Goal: Transaction & Acquisition: Purchase product/service

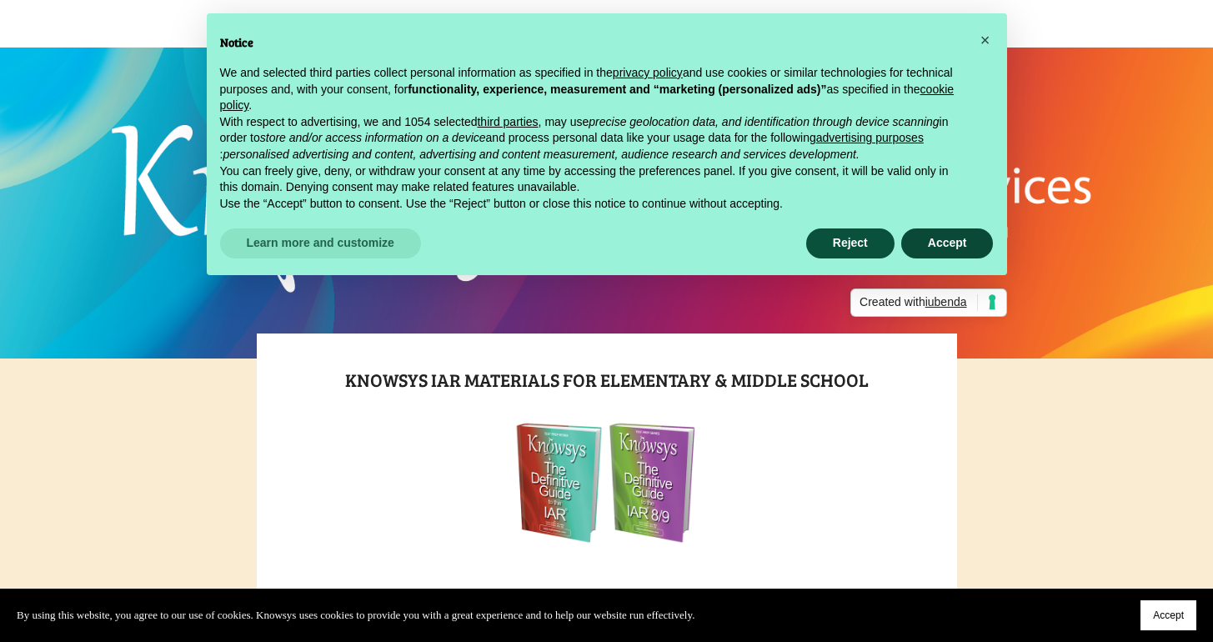
click at [942, 255] on button "Accept" at bounding box center [947, 243] width 93 height 30
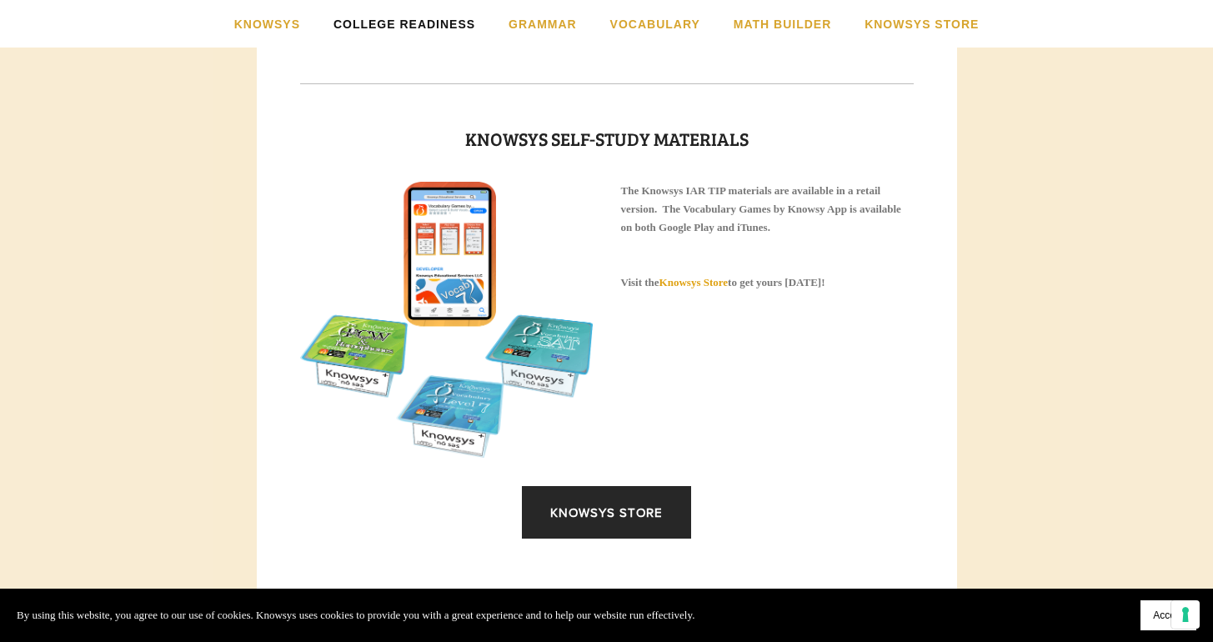
scroll to position [2181, 0]
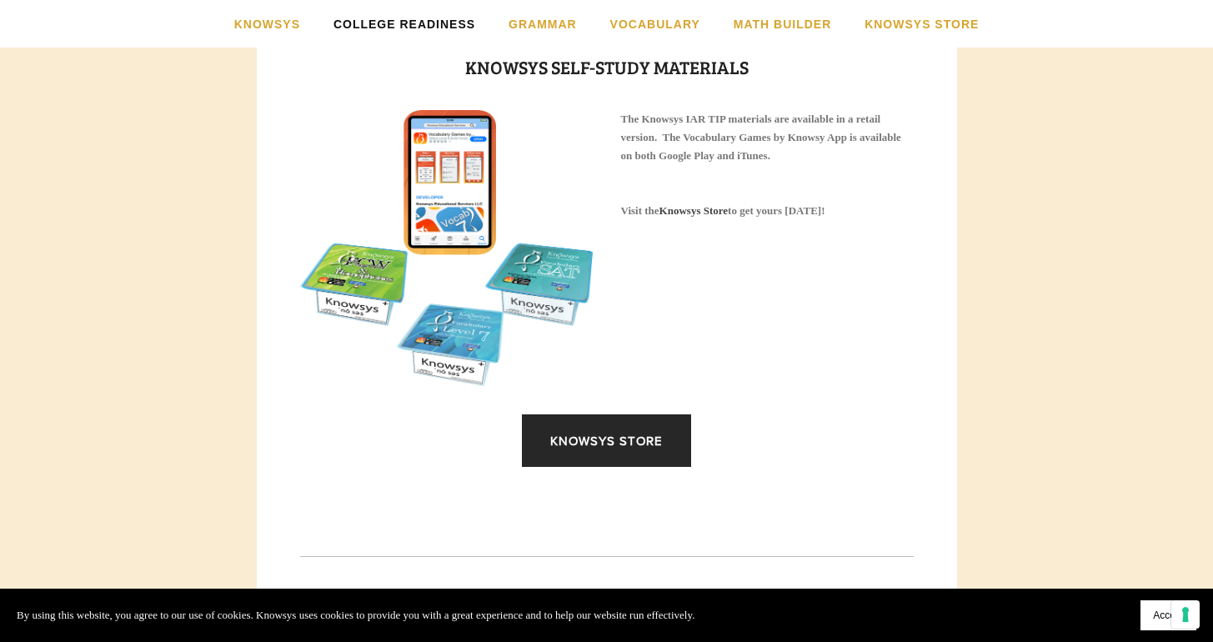
click at [689, 217] on strong "Knowsys Store" at bounding box center [693, 210] width 68 height 13
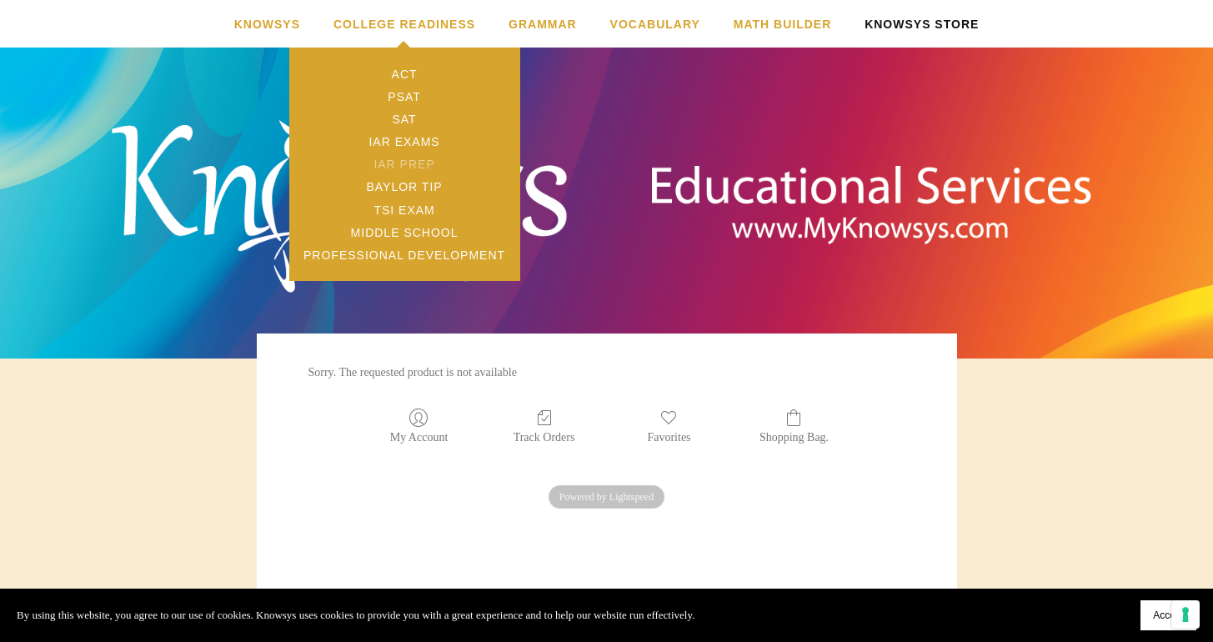
click at [384, 161] on link "IAR Prep" at bounding box center [404, 164] width 231 height 23
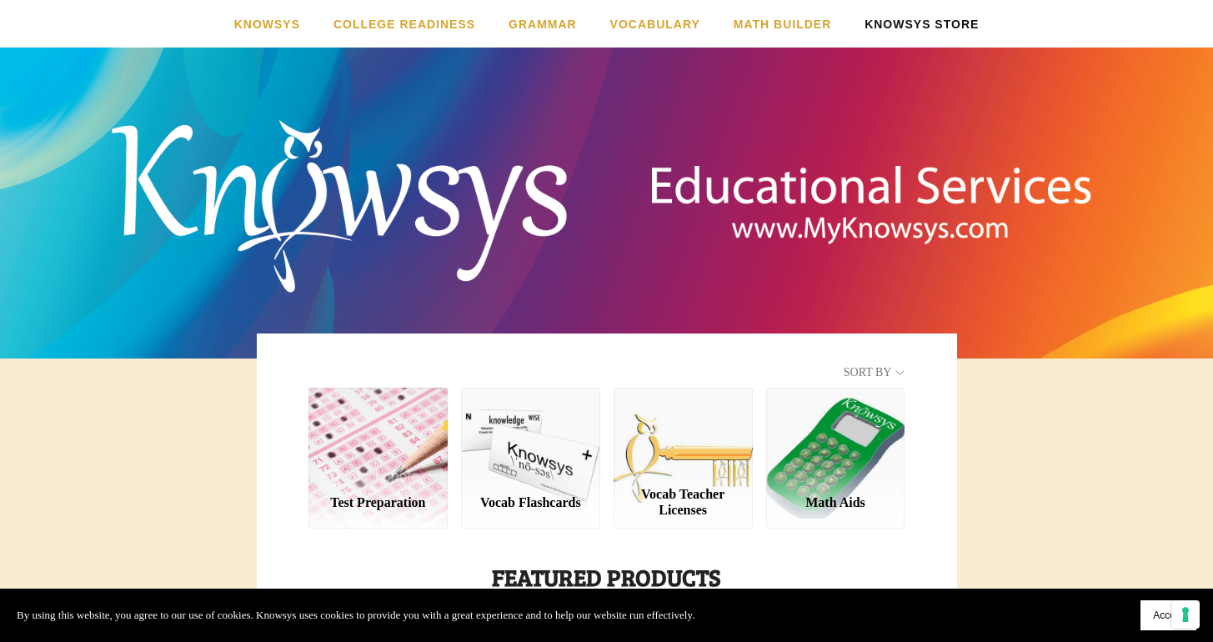
click at [931, 16] on link "Knowsys Store" at bounding box center [921, 24] width 114 height 48
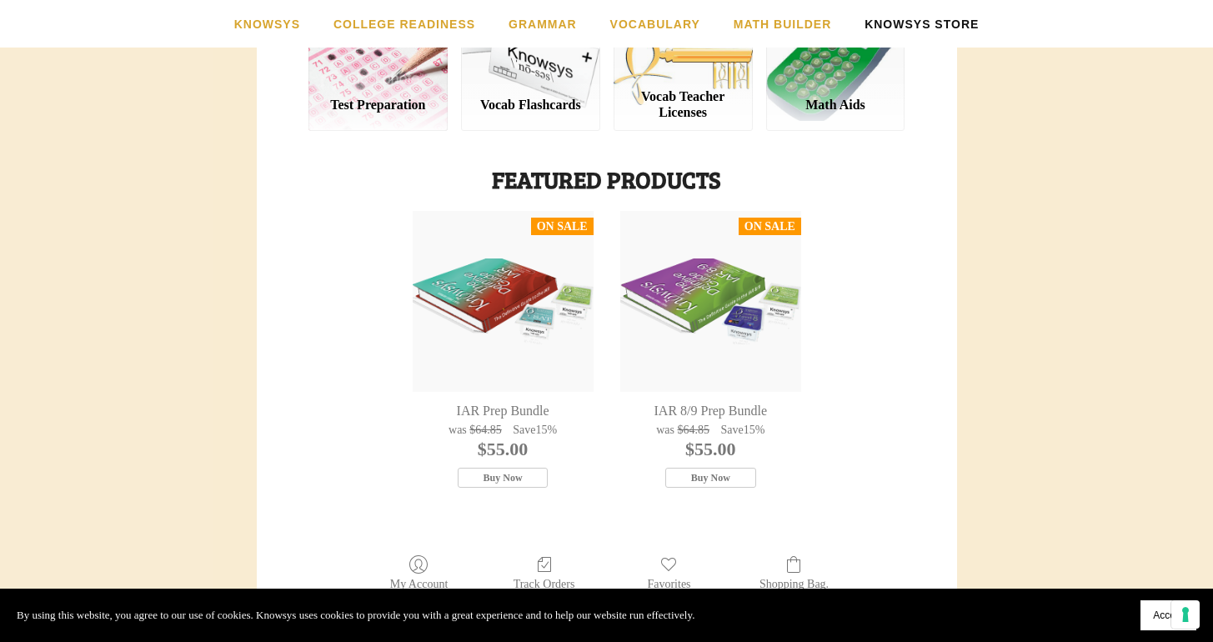
scroll to position [393, 0]
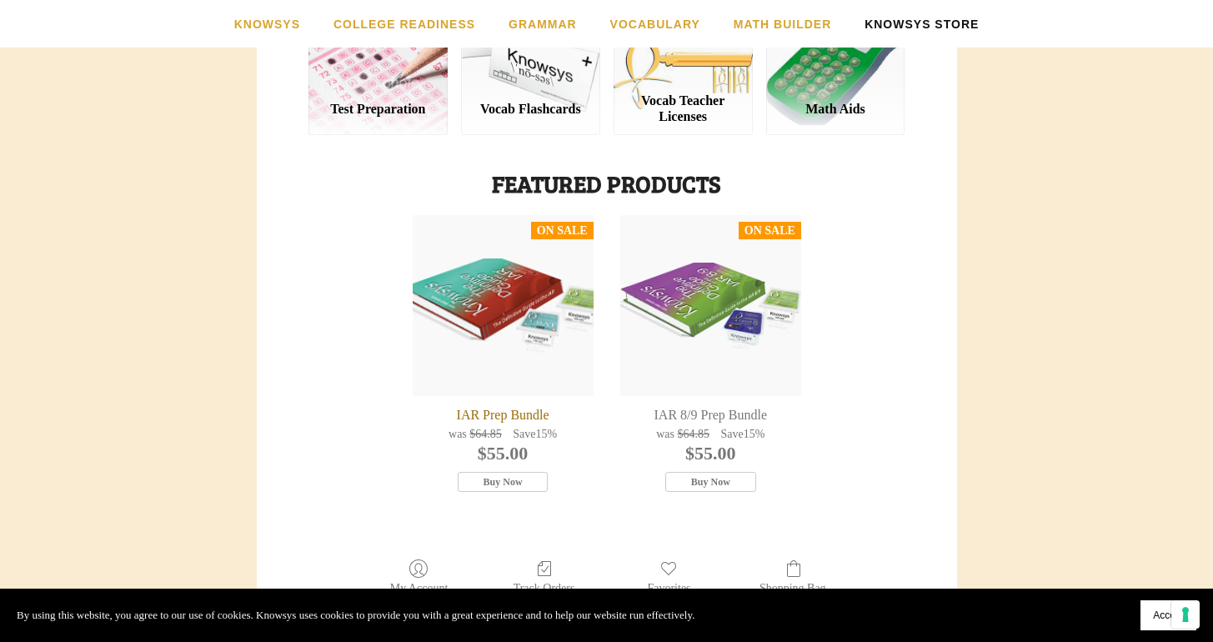
click at [474, 317] on div "IAR Prep Bundle" at bounding box center [503, 305] width 181 height 181
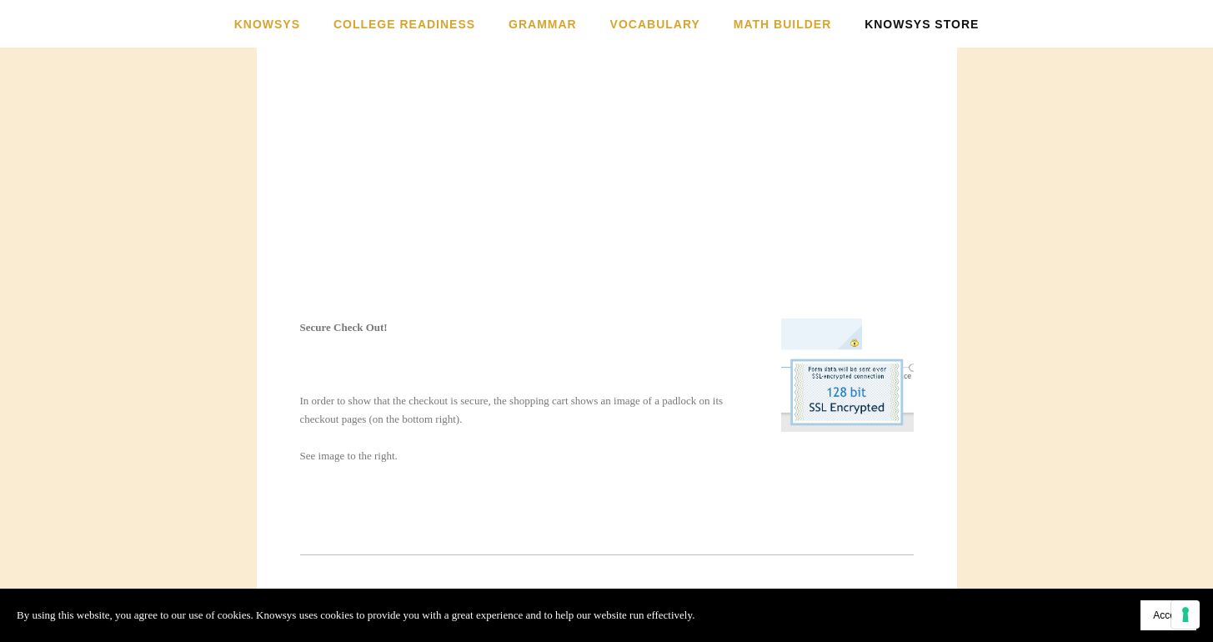
scroll to position [363, 0]
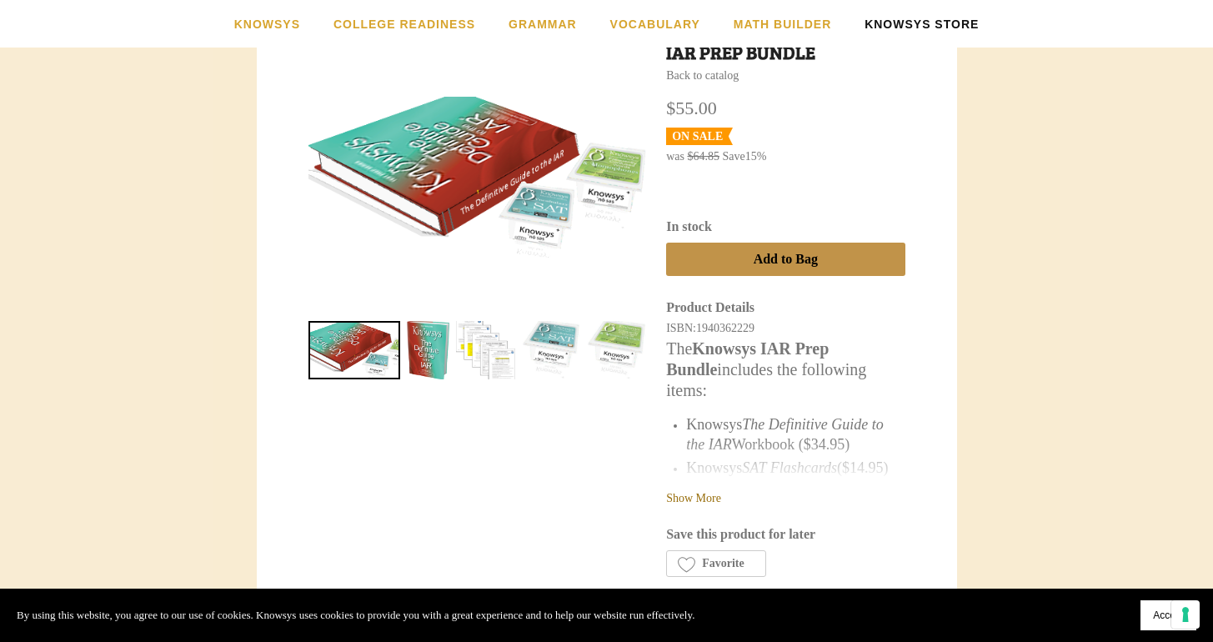
click at [712, 494] on link "Show More" at bounding box center [693, 498] width 55 height 13
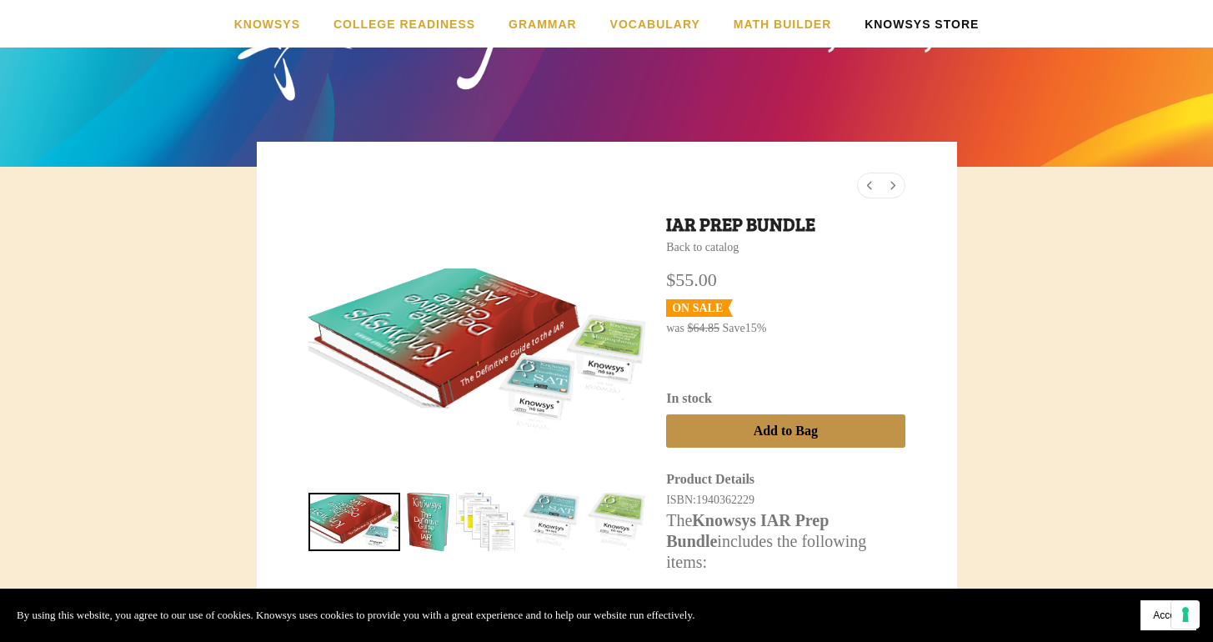
scroll to position [184, 0]
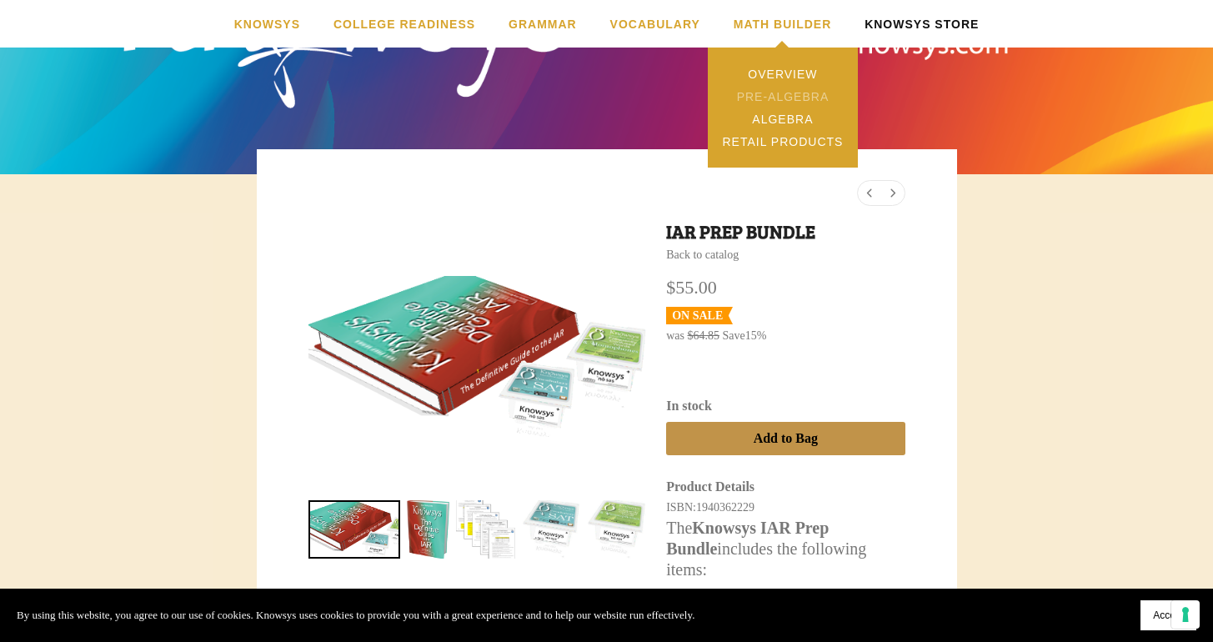
click at [771, 96] on link "Pre-Algebra" at bounding box center [783, 96] width 150 height 23
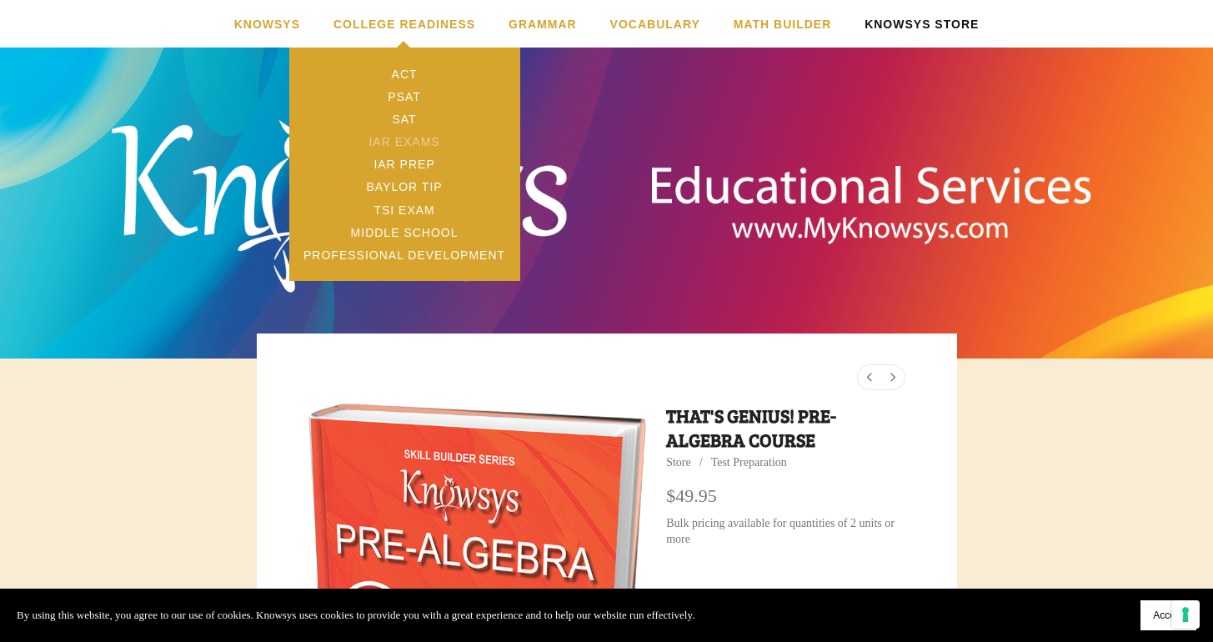
click at [406, 142] on link "IAR Exams" at bounding box center [404, 141] width 231 height 23
